Goal: Check status: Check status

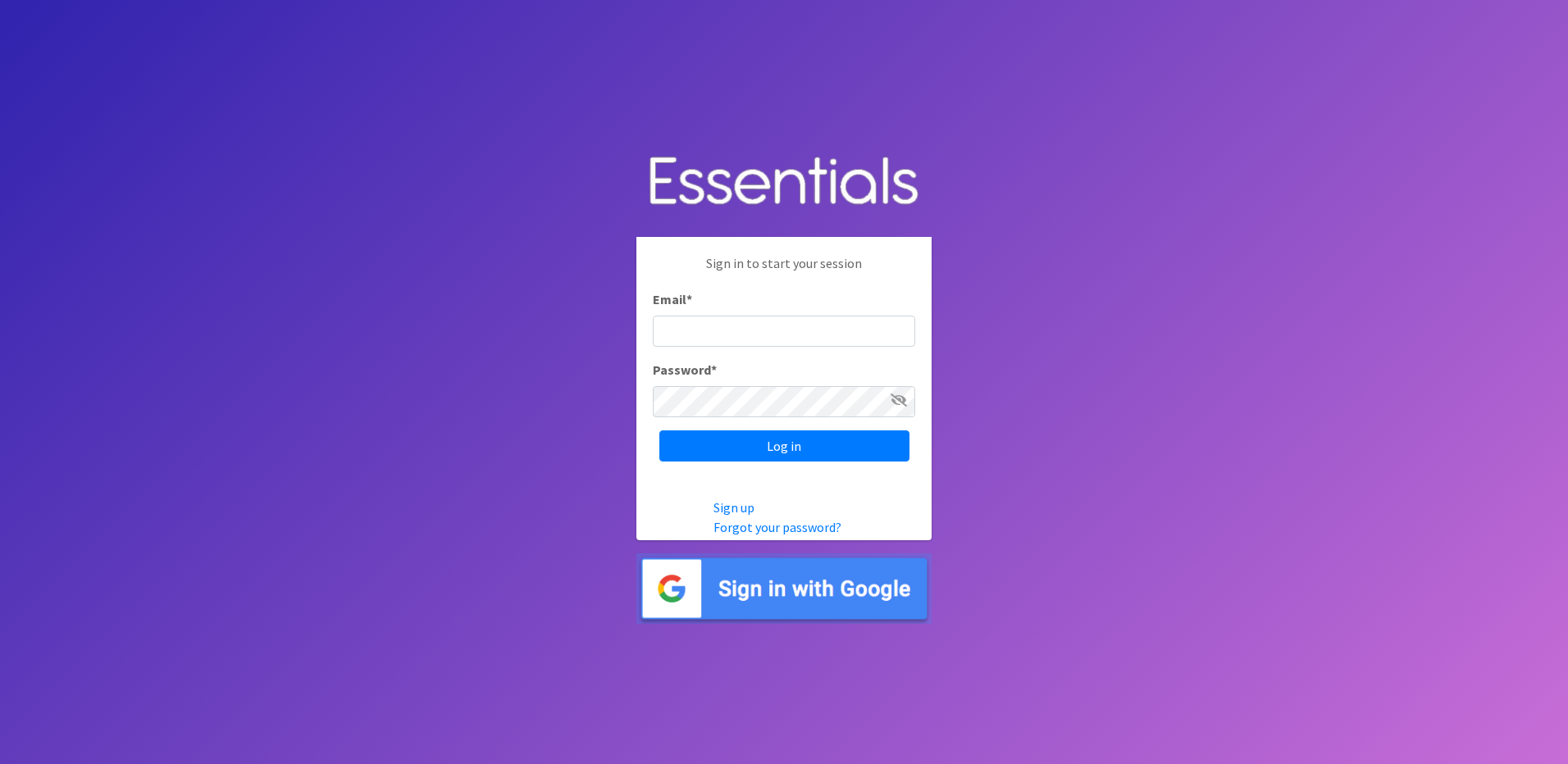
type input "info@marylanddiaperbank.org"
drag, startPoint x: 0, startPoint y: 0, endPoint x: 882, endPoint y: 440, distance: 985.7
click at [882, 440] on input "Log in" at bounding box center [784, 447] width 250 height 31
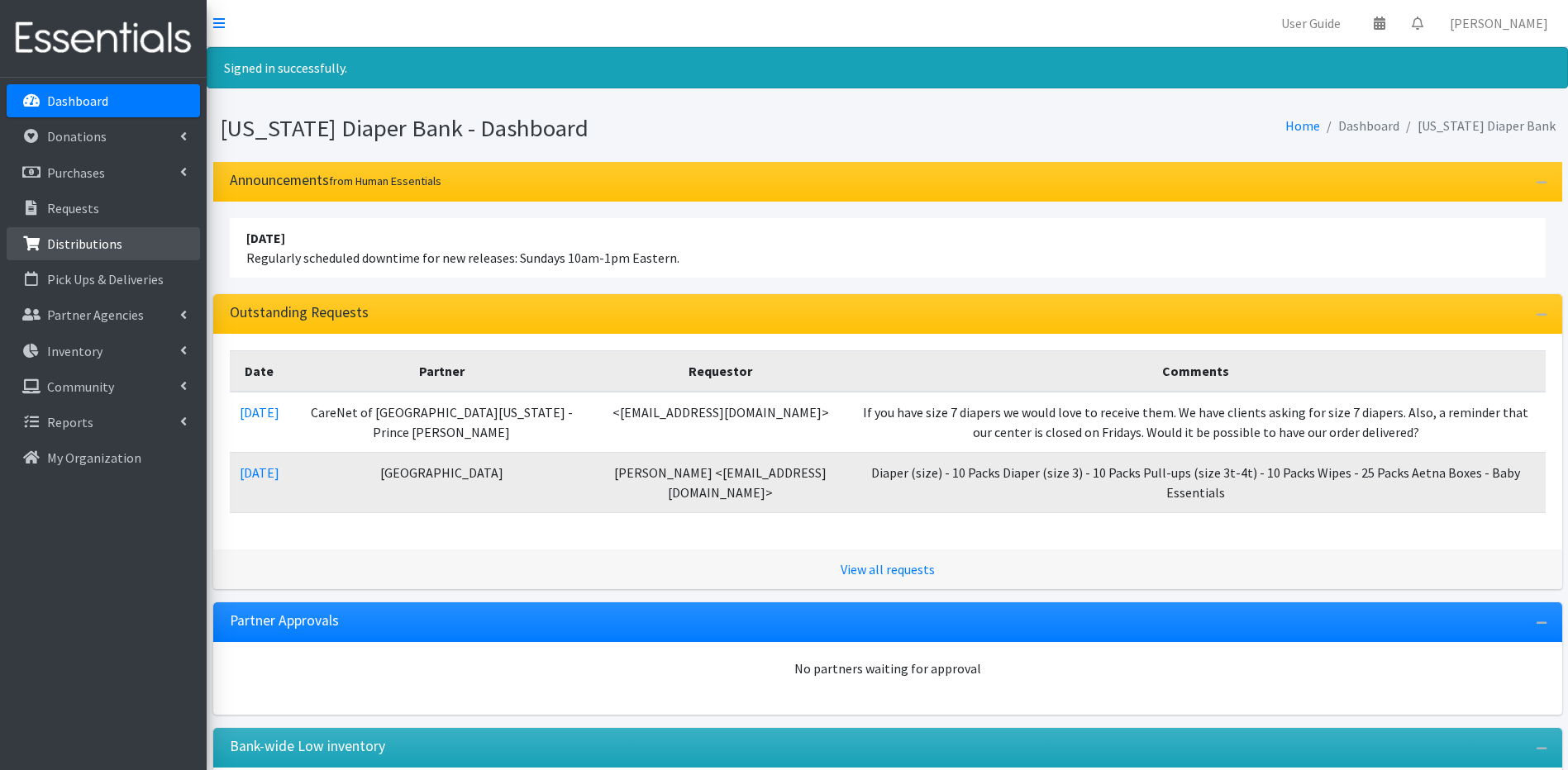
click at [109, 244] on p "Distributions" at bounding box center [85, 243] width 76 height 17
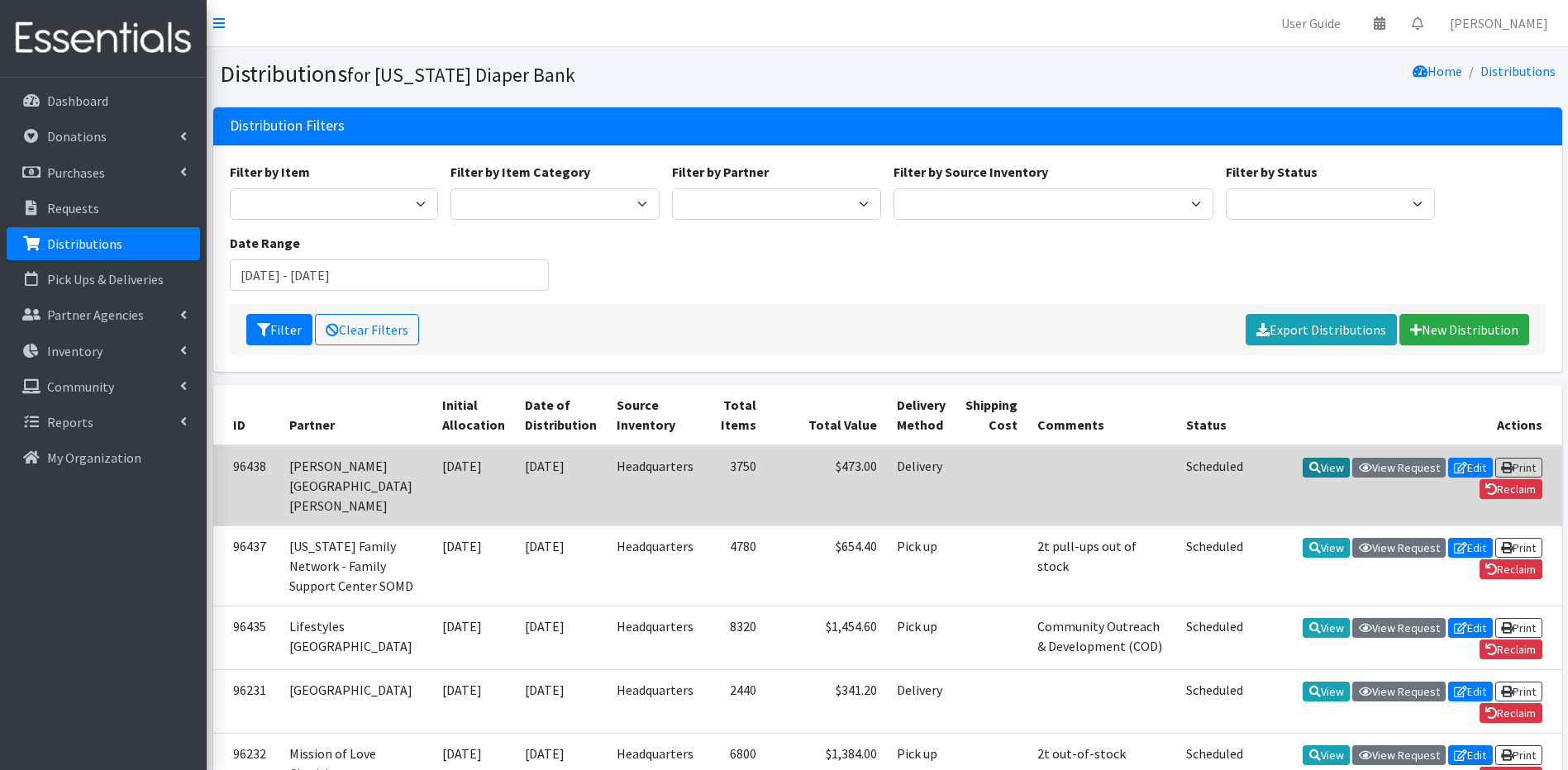
click at [1335, 464] on link "View" at bounding box center [1326, 468] width 47 height 20
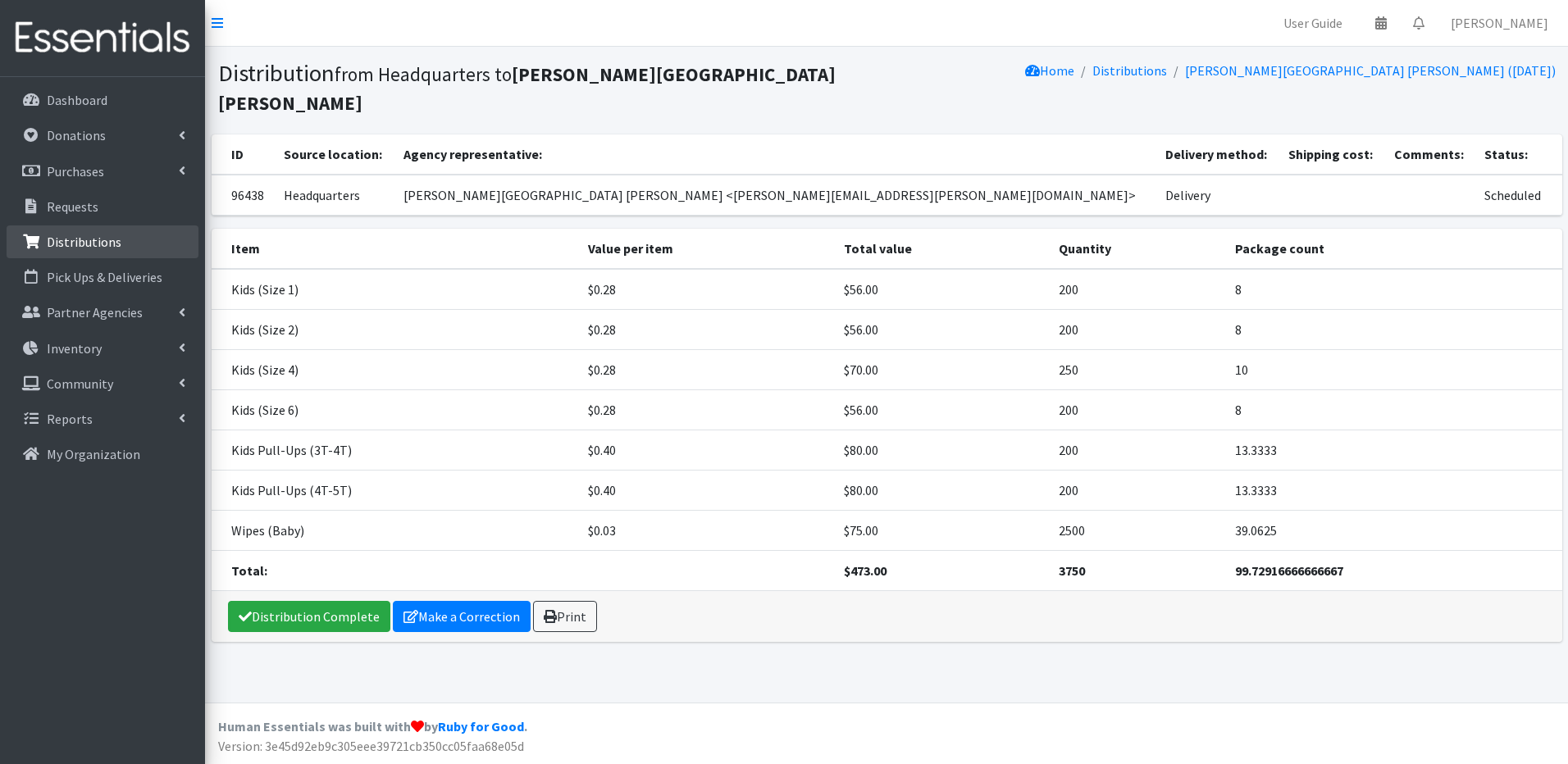
click at [98, 235] on p "Distributions" at bounding box center [85, 242] width 75 height 17
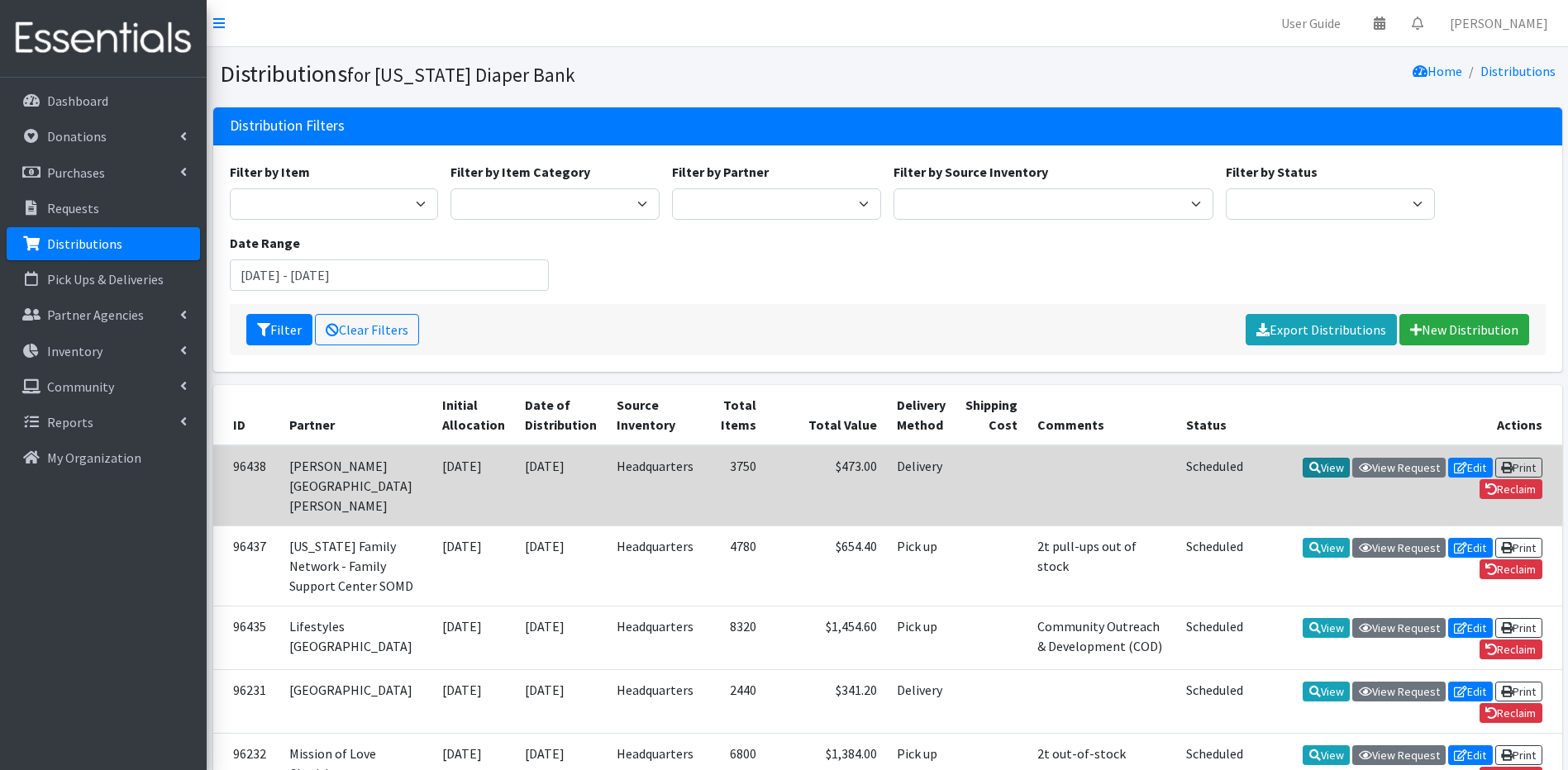
click at [1330, 465] on link "View" at bounding box center [1326, 468] width 47 height 20
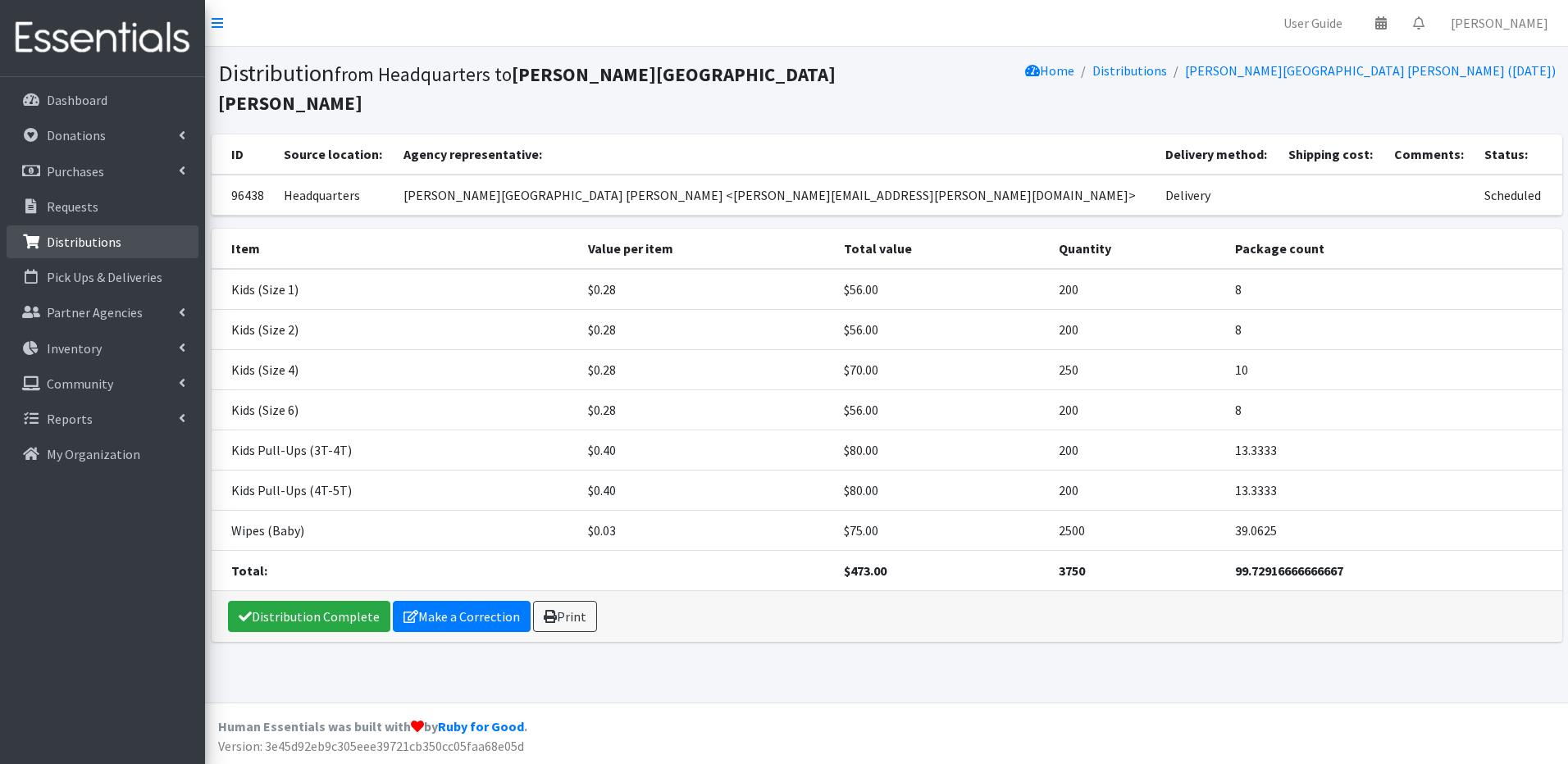
click at [51, 235] on p "Distributions" at bounding box center [85, 242] width 75 height 17
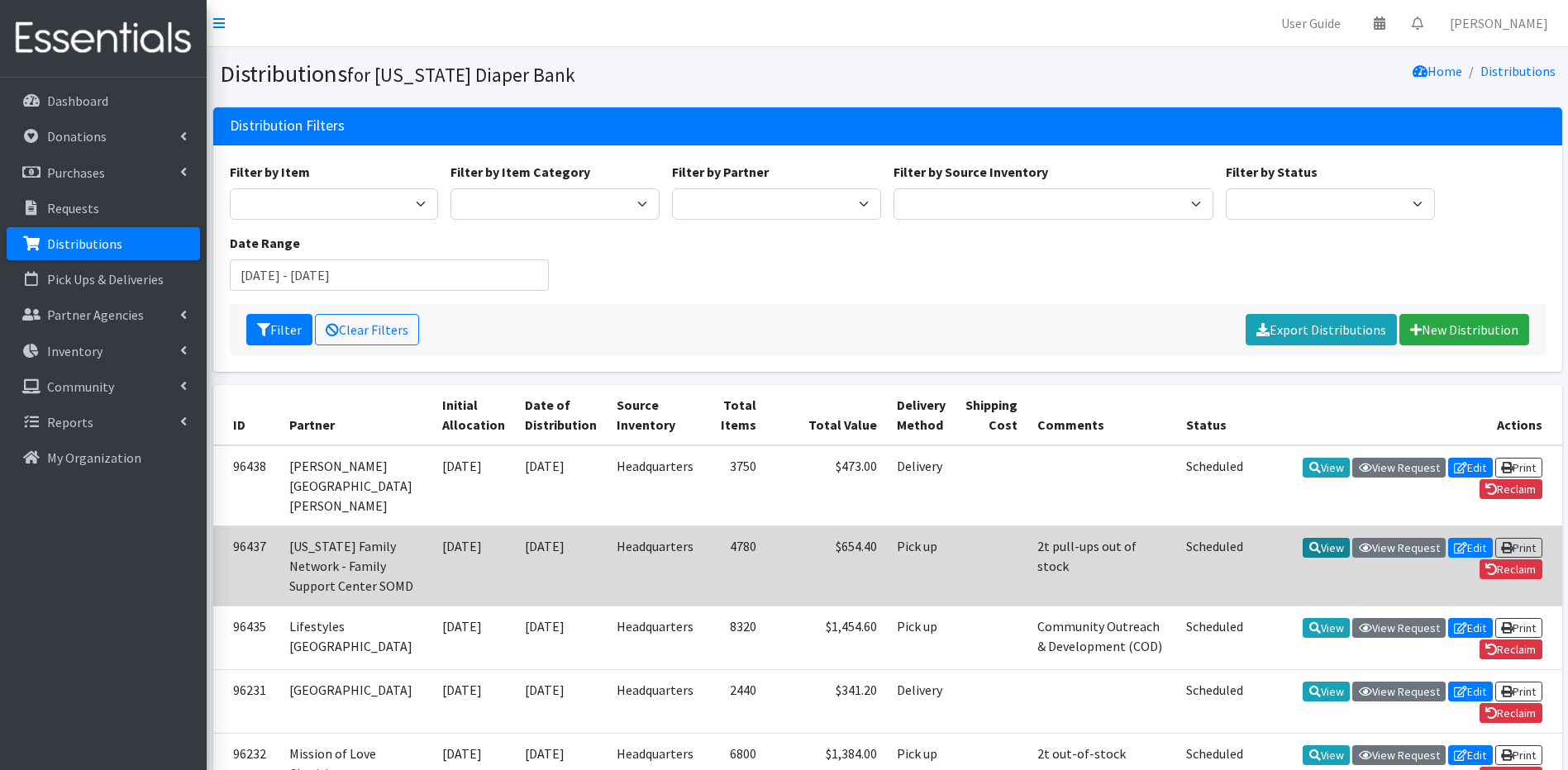
click at [1309, 554] on icon at bounding box center [1314, 548] width 11 height 11
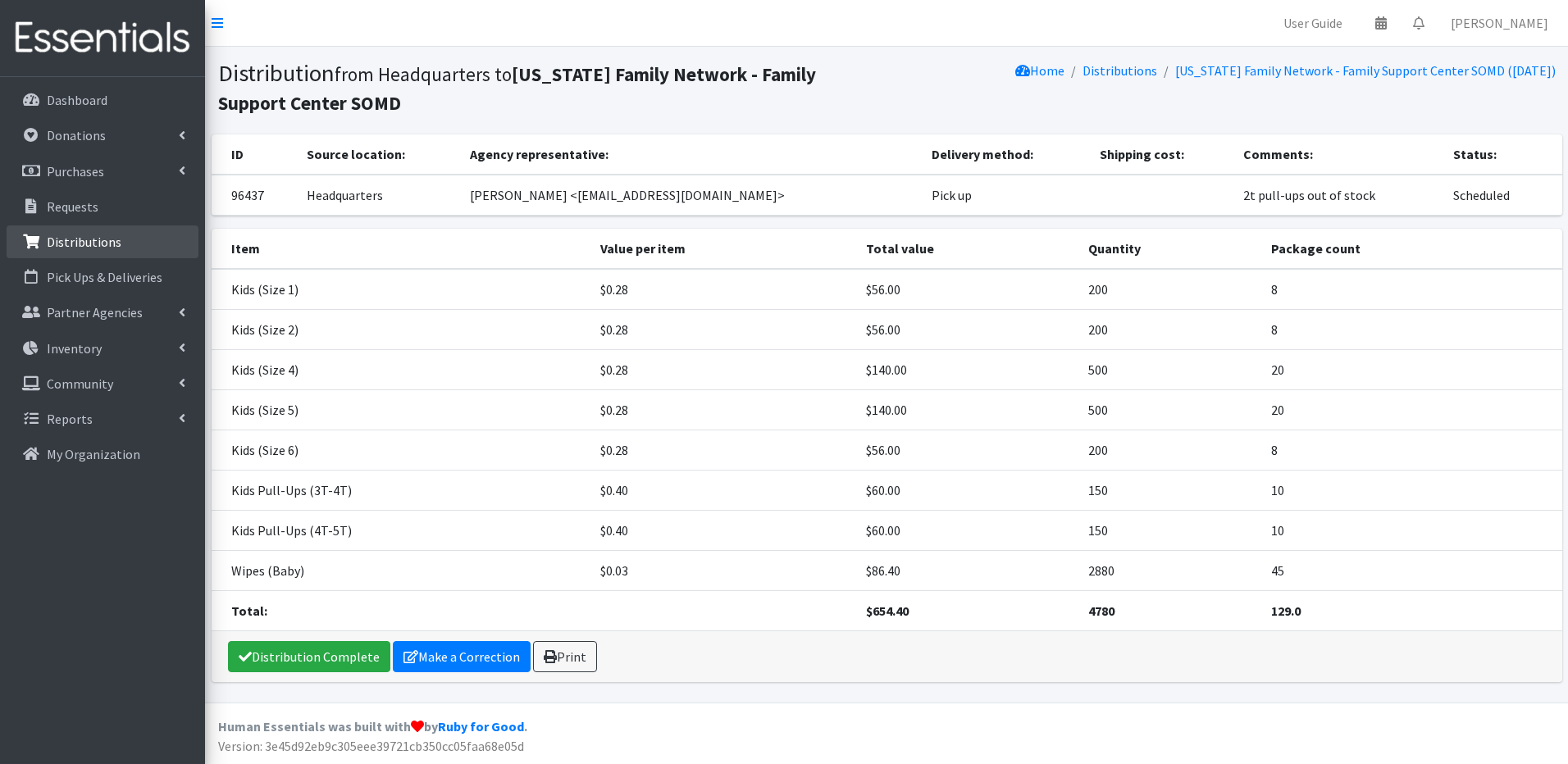
click at [101, 242] on p "Distributions" at bounding box center [85, 242] width 75 height 17
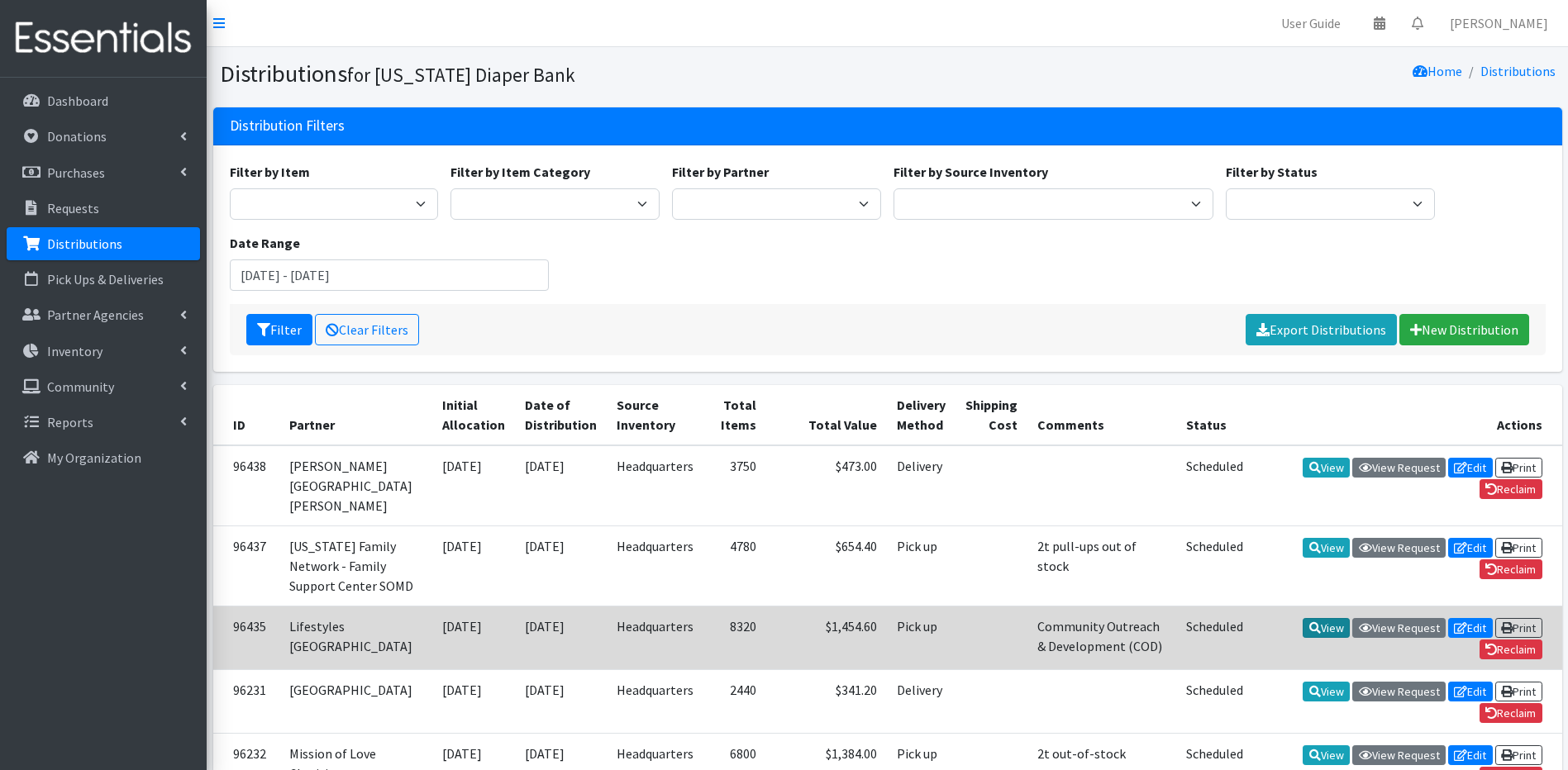
click at [1324, 638] on link "View" at bounding box center [1326, 628] width 47 height 20
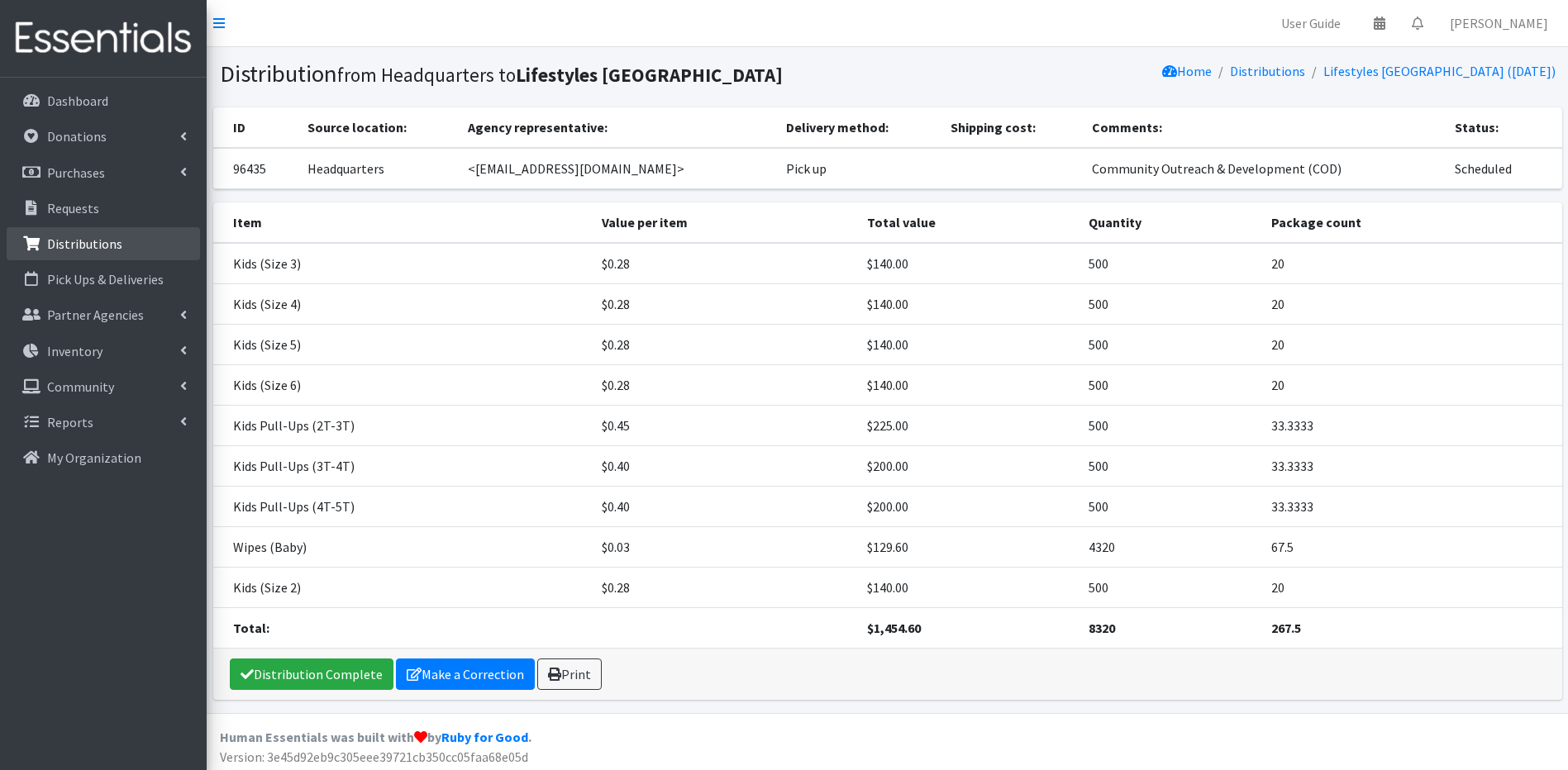
click at [40, 242] on icon at bounding box center [32, 243] width 21 height 15
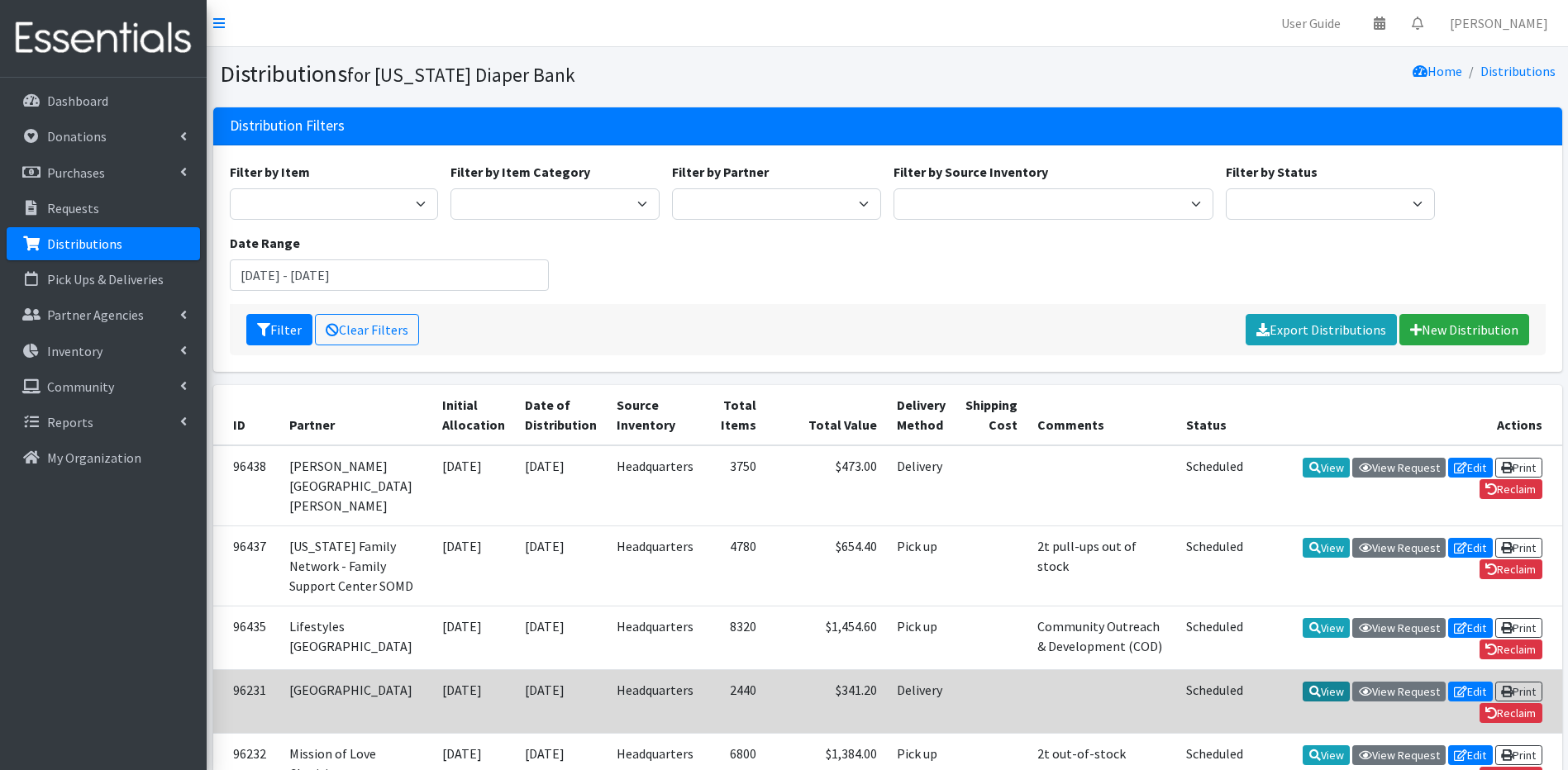
click at [1309, 698] on icon at bounding box center [1314, 691] width 11 height 11
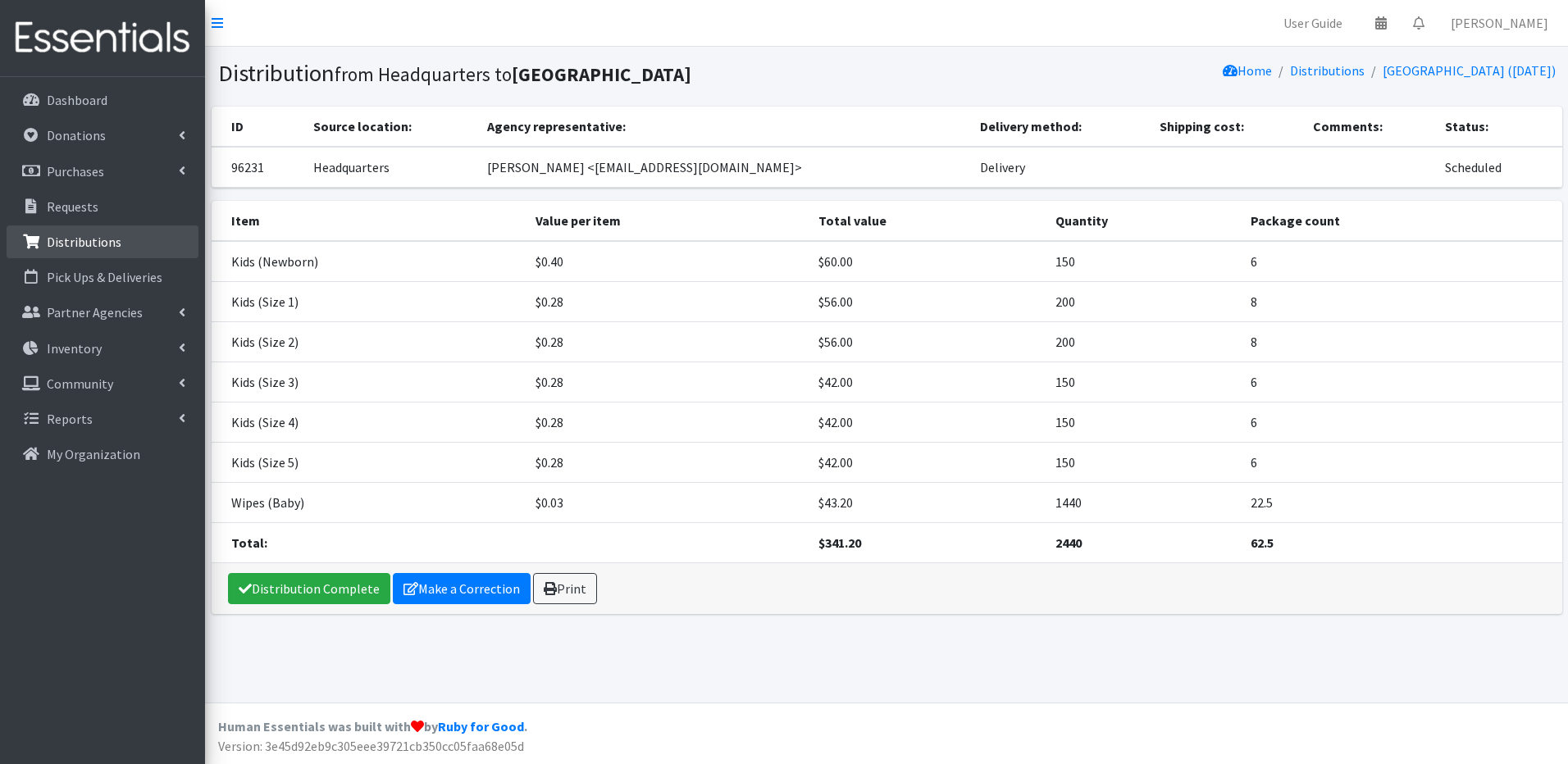
click at [39, 235] on icon at bounding box center [31, 242] width 21 height 15
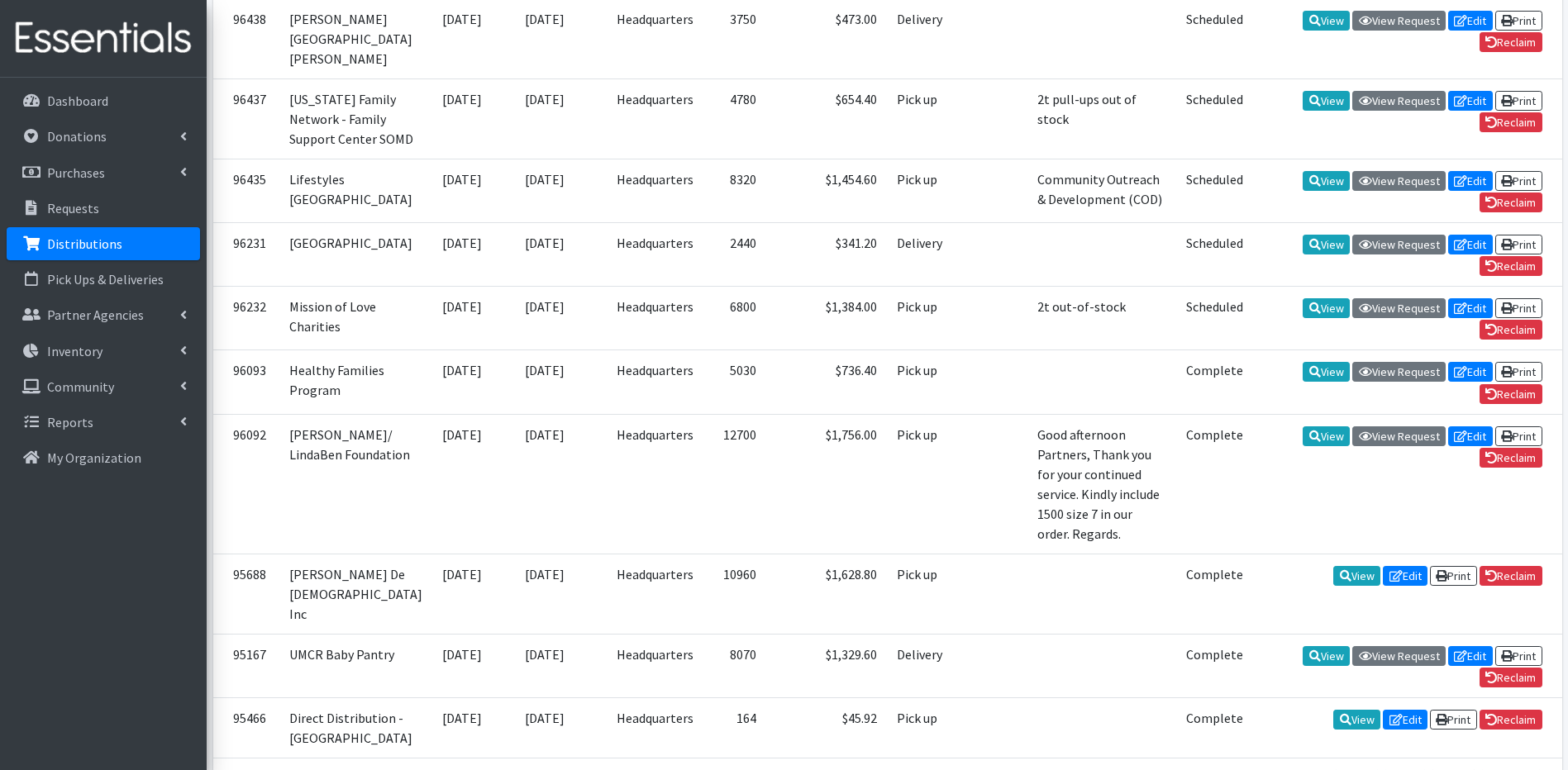
scroll to position [579, 0]
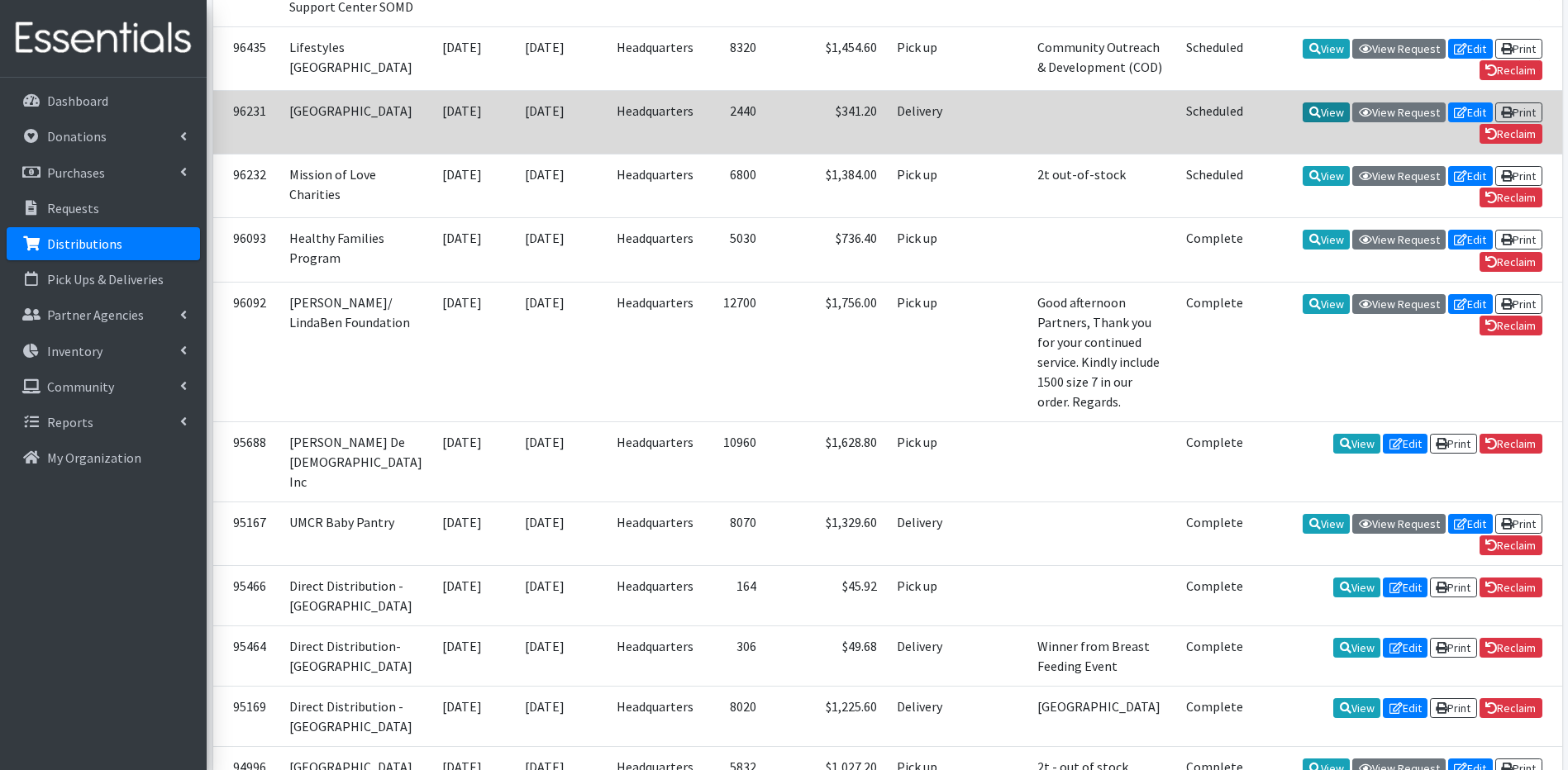
click at [1320, 122] on link "View" at bounding box center [1326, 113] width 47 height 20
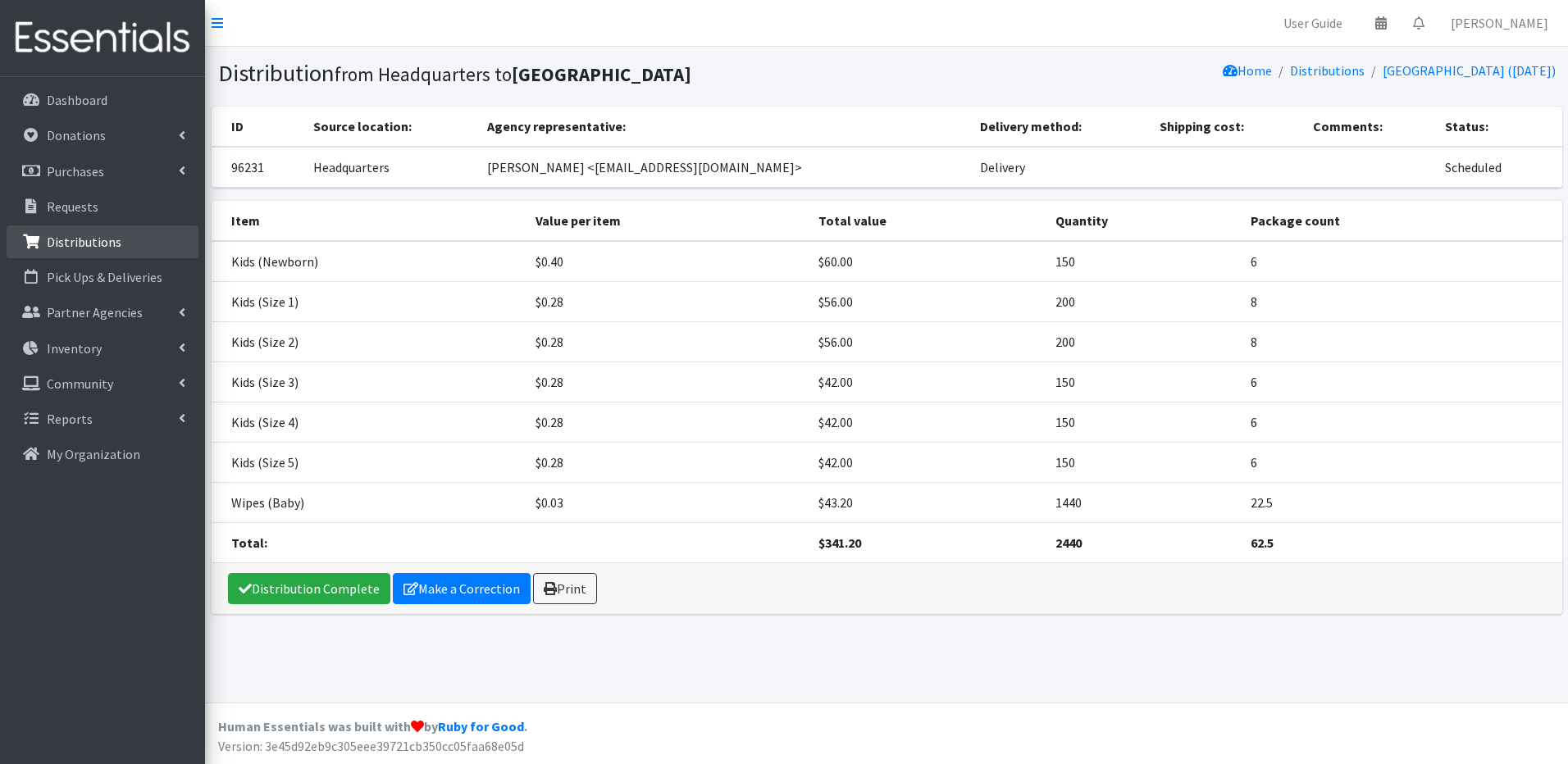
click at [74, 237] on p "Distributions" at bounding box center [85, 242] width 75 height 17
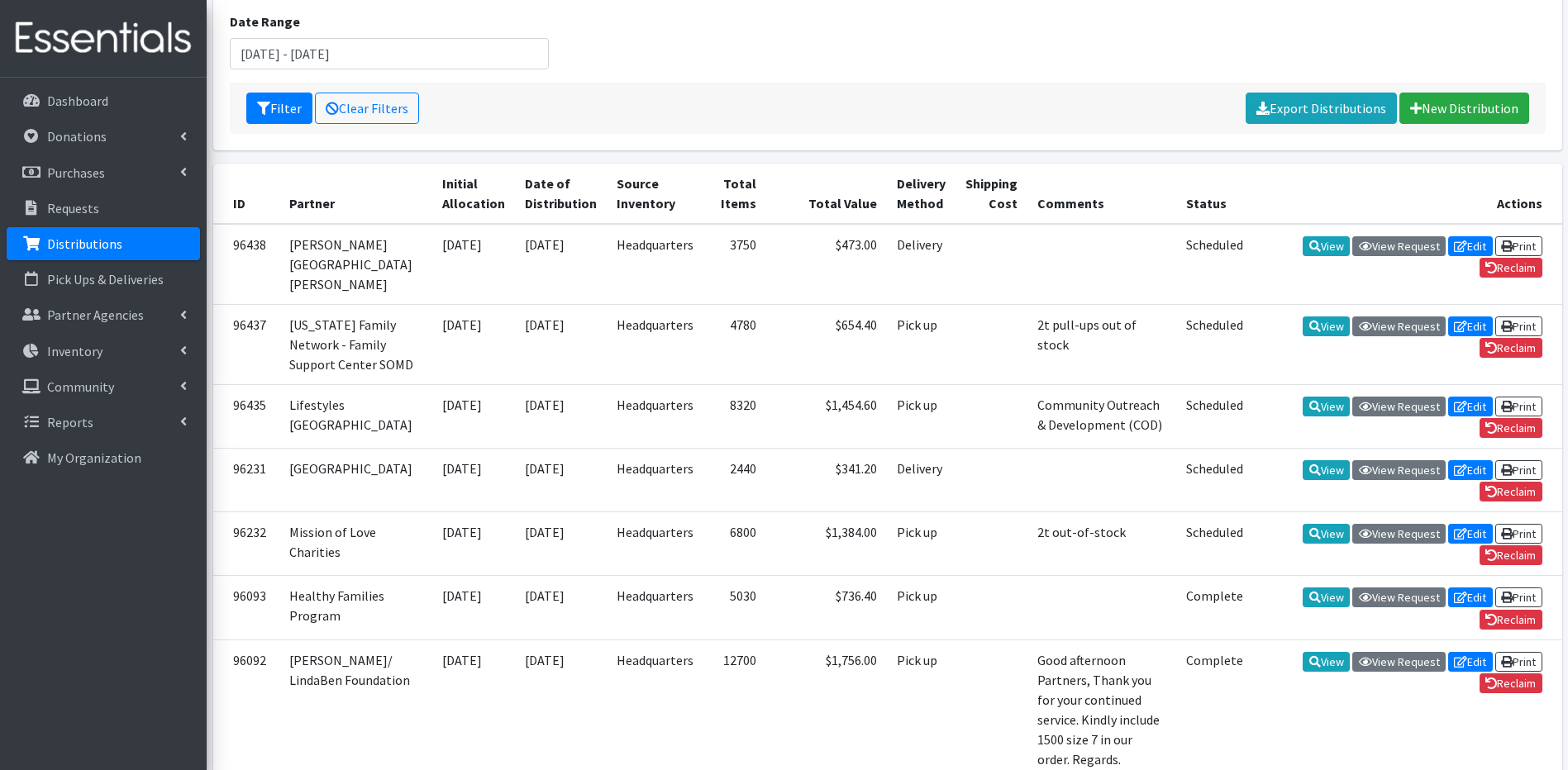
scroll to position [229, 0]
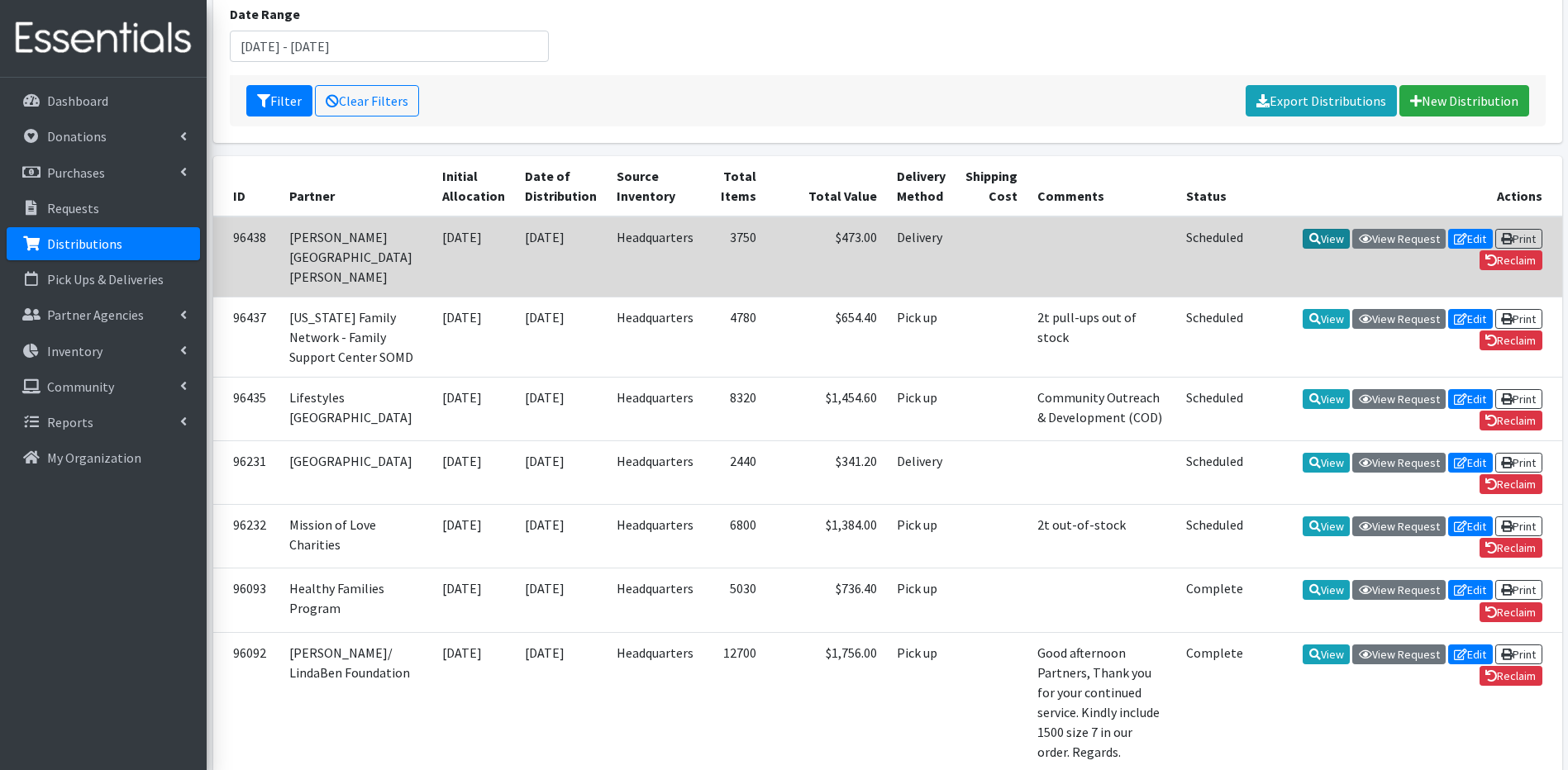
click at [1319, 233] on link "View" at bounding box center [1326, 238] width 47 height 20
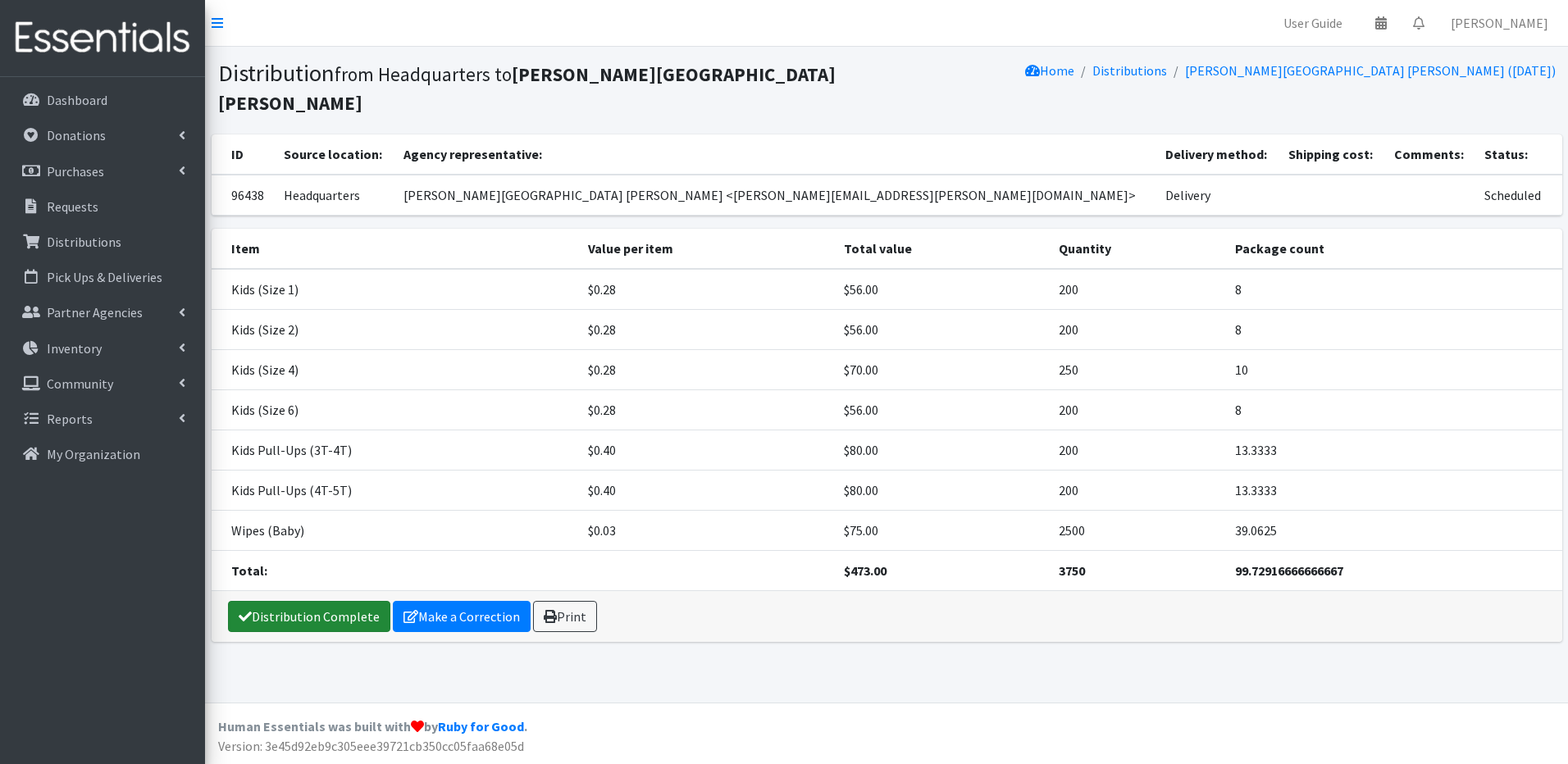
drag, startPoint x: 1463, startPoint y: 0, endPoint x: 310, endPoint y: 587, distance: 1293.8
click at [310, 601] on link "Distribution Complete" at bounding box center [309, 617] width 162 height 31
